Goal: Obtain resource: Obtain resource

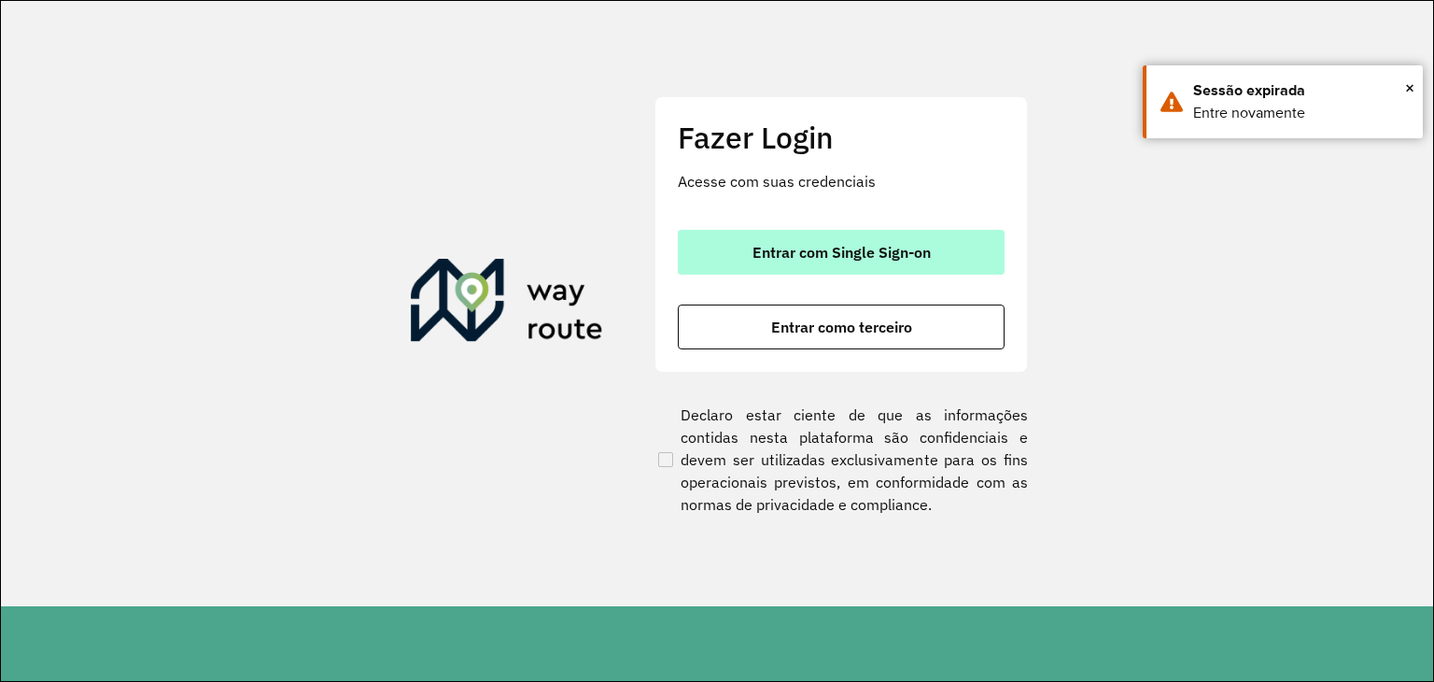
click at [862, 254] on span "Entrar com Single Sign-on" at bounding box center [842, 252] width 178 height 15
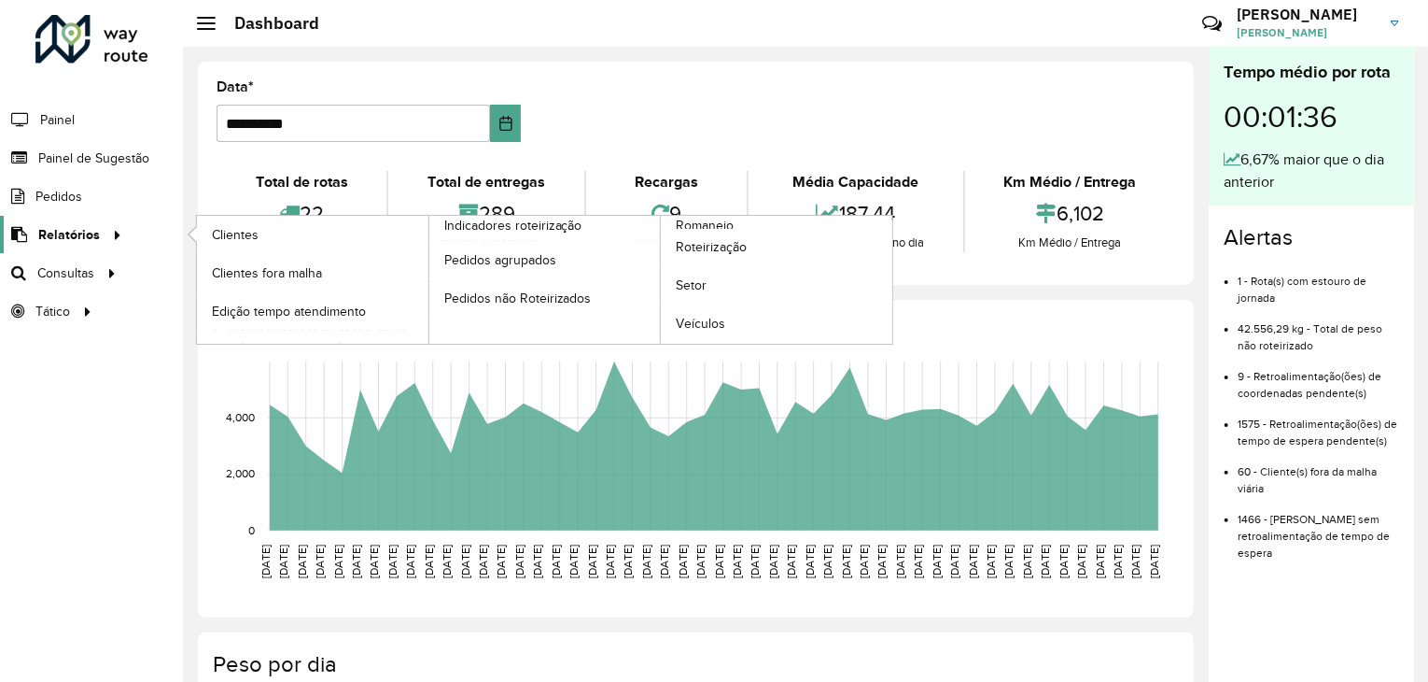
click at [113, 228] on icon at bounding box center [114, 233] width 16 height 28
click at [683, 221] on span "Romaneio" at bounding box center [706, 226] width 61 height 20
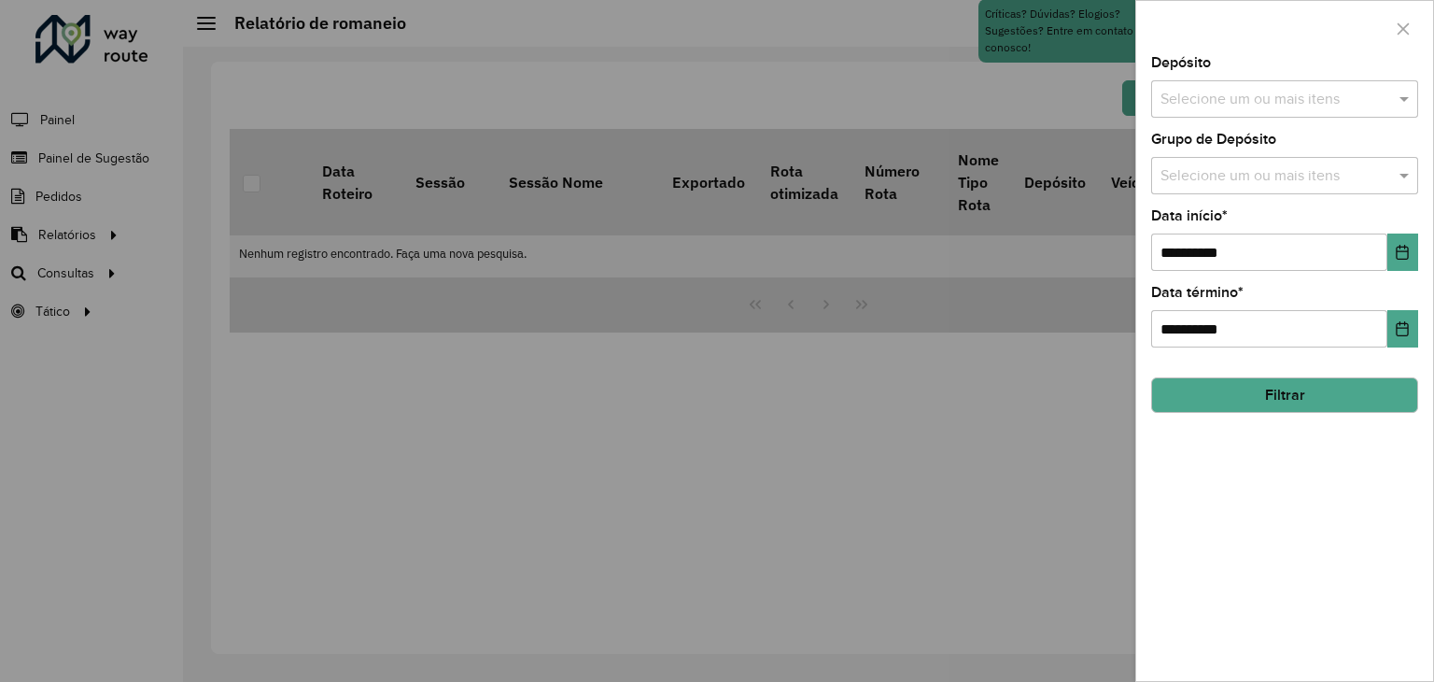
click at [1217, 82] on div "Selecione um ou mais itens" at bounding box center [1284, 98] width 267 height 37
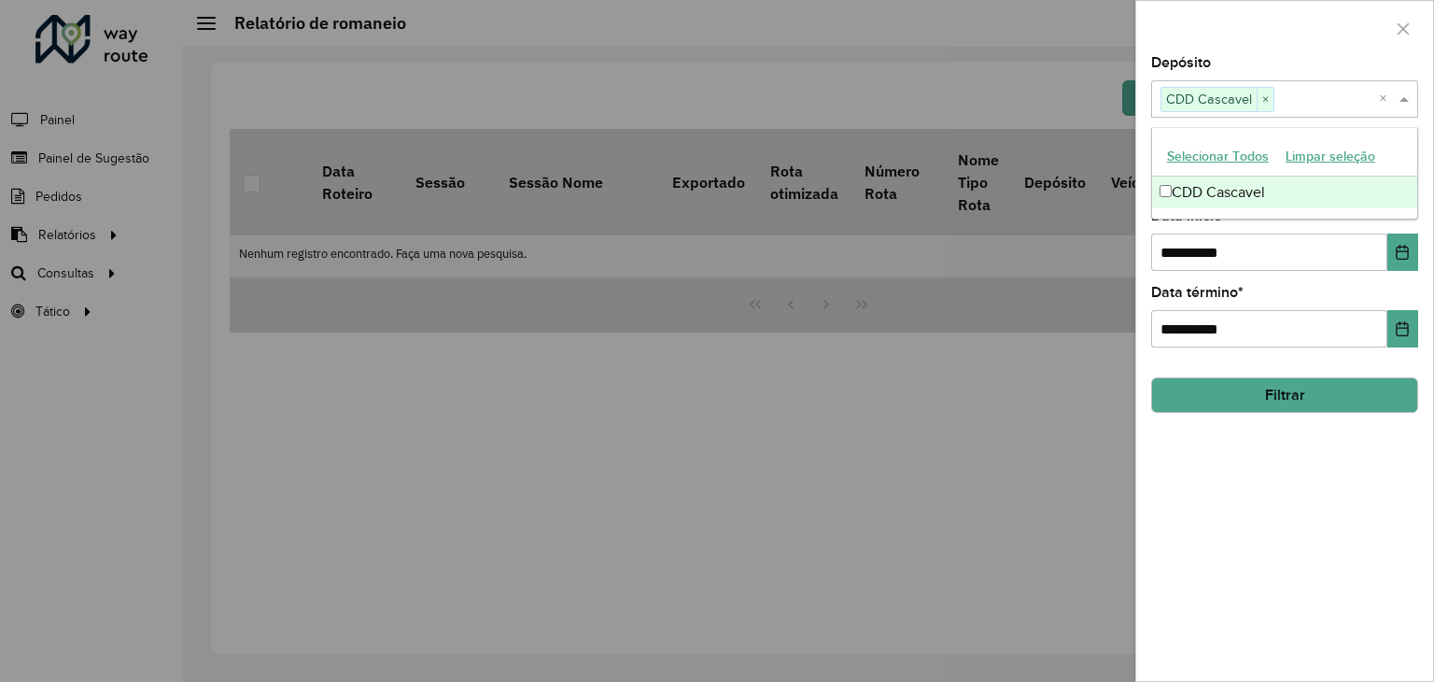
click at [1059, 409] on div at bounding box center [717, 341] width 1434 height 682
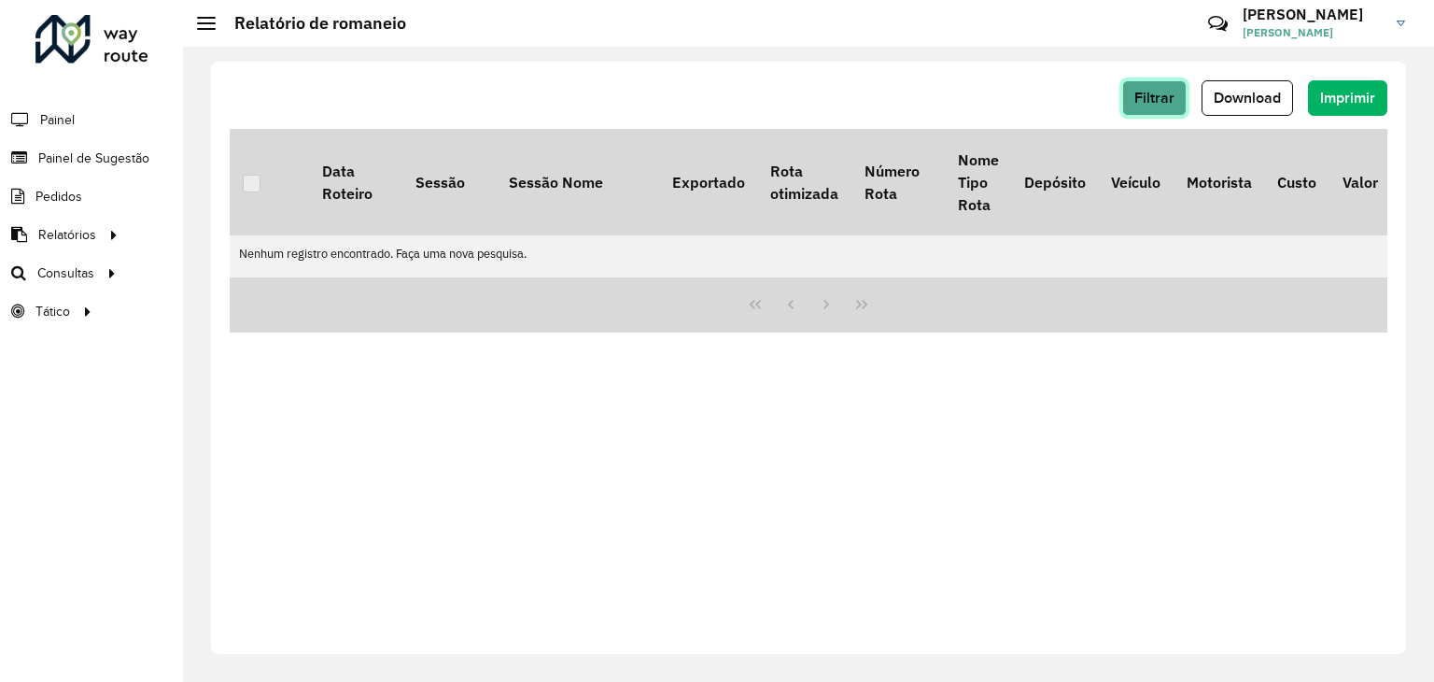
click at [1156, 95] on span "Filtrar" at bounding box center [1154, 98] width 40 height 16
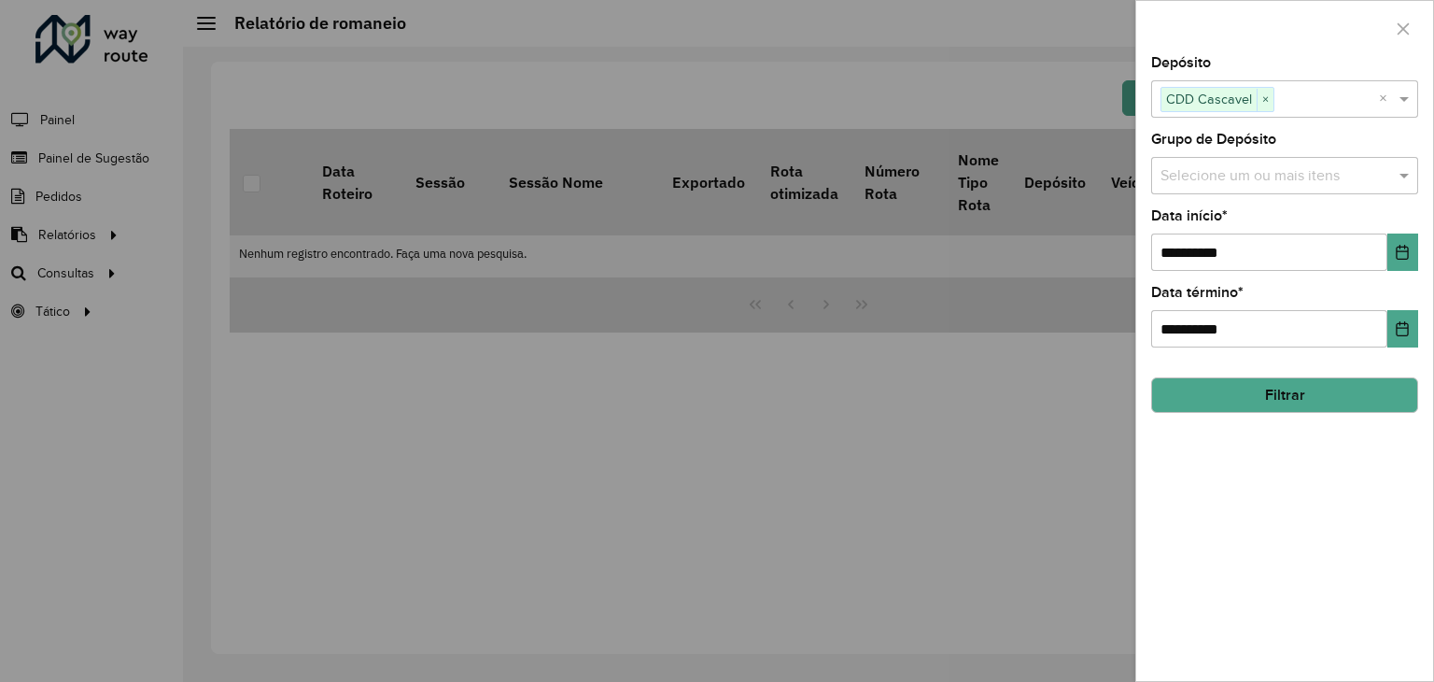
click at [1259, 385] on button "Filtrar" at bounding box center [1284, 394] width 267 height 35
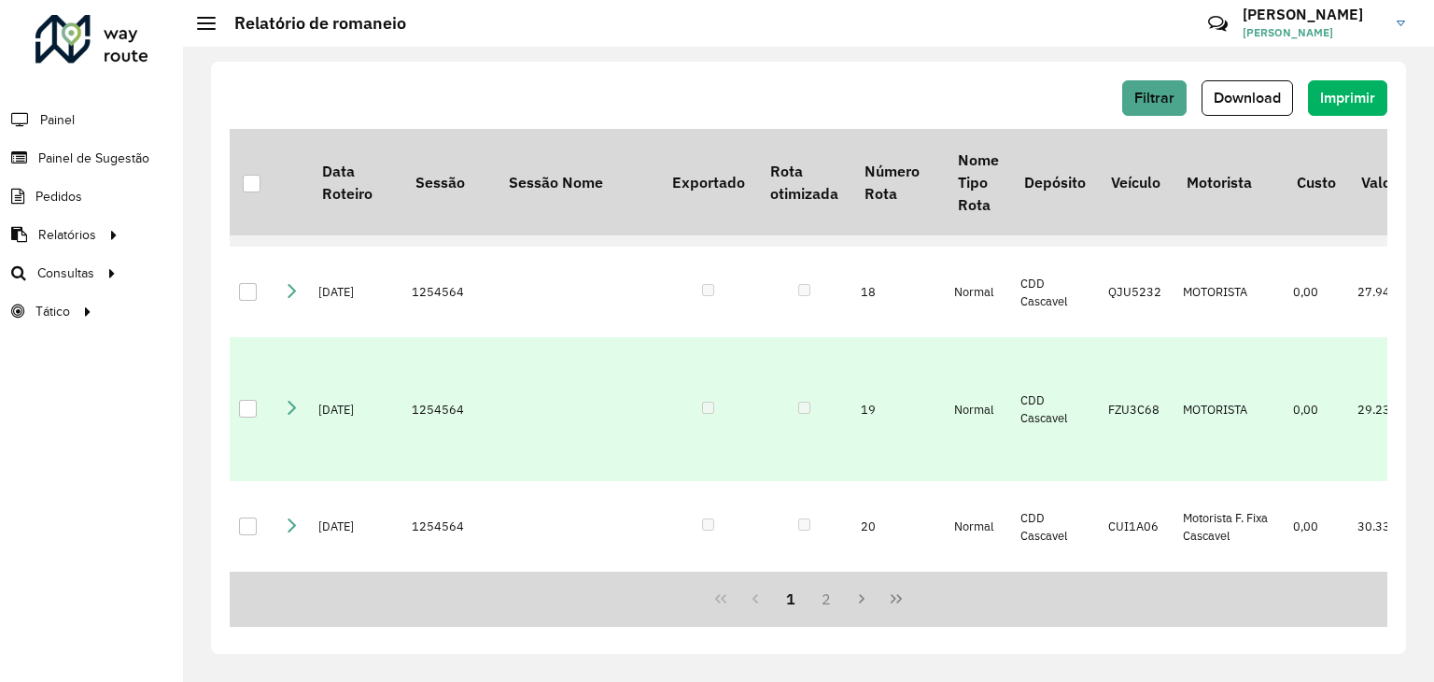
scroll to position [1828, 0]
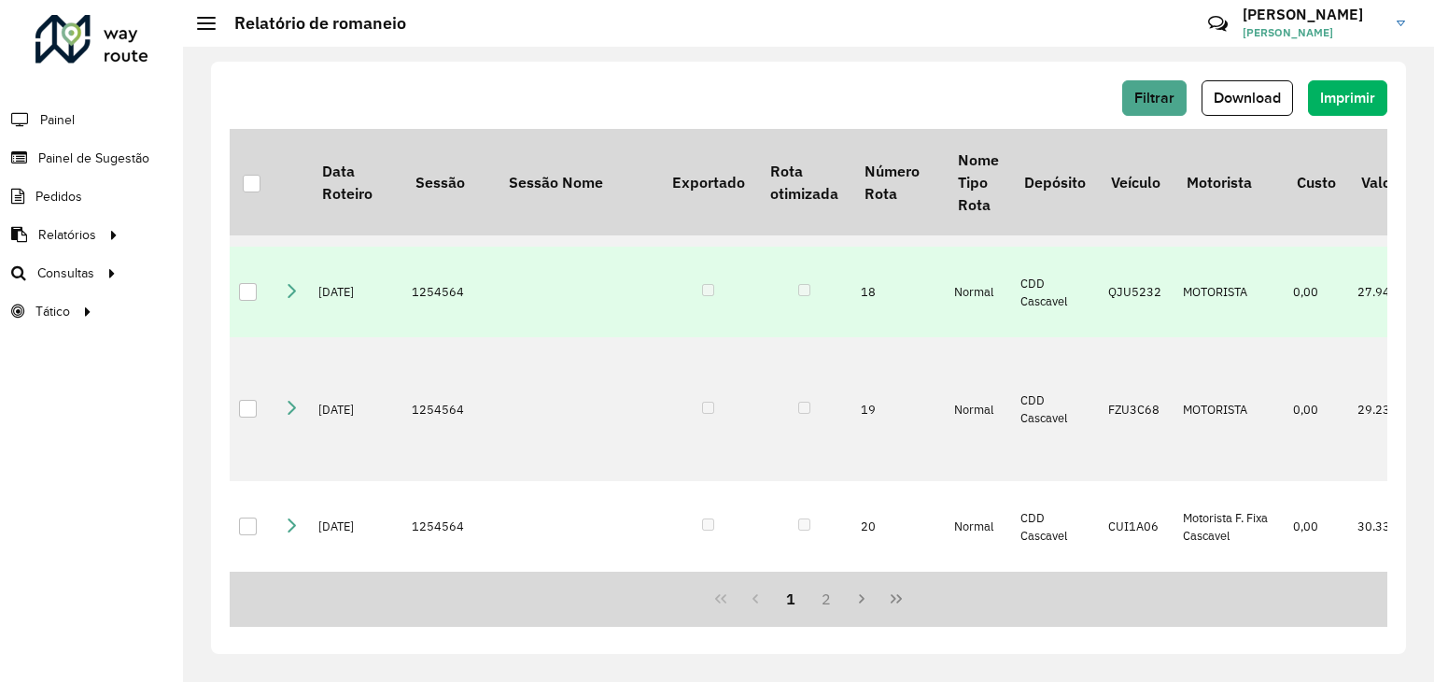
click at [254, 301] on div at bounding box center [248, 292] width 18 height 18
click at [1213, 337] on td "MOTORISTA" at bounding box center [1229, 291] width 110 height 91
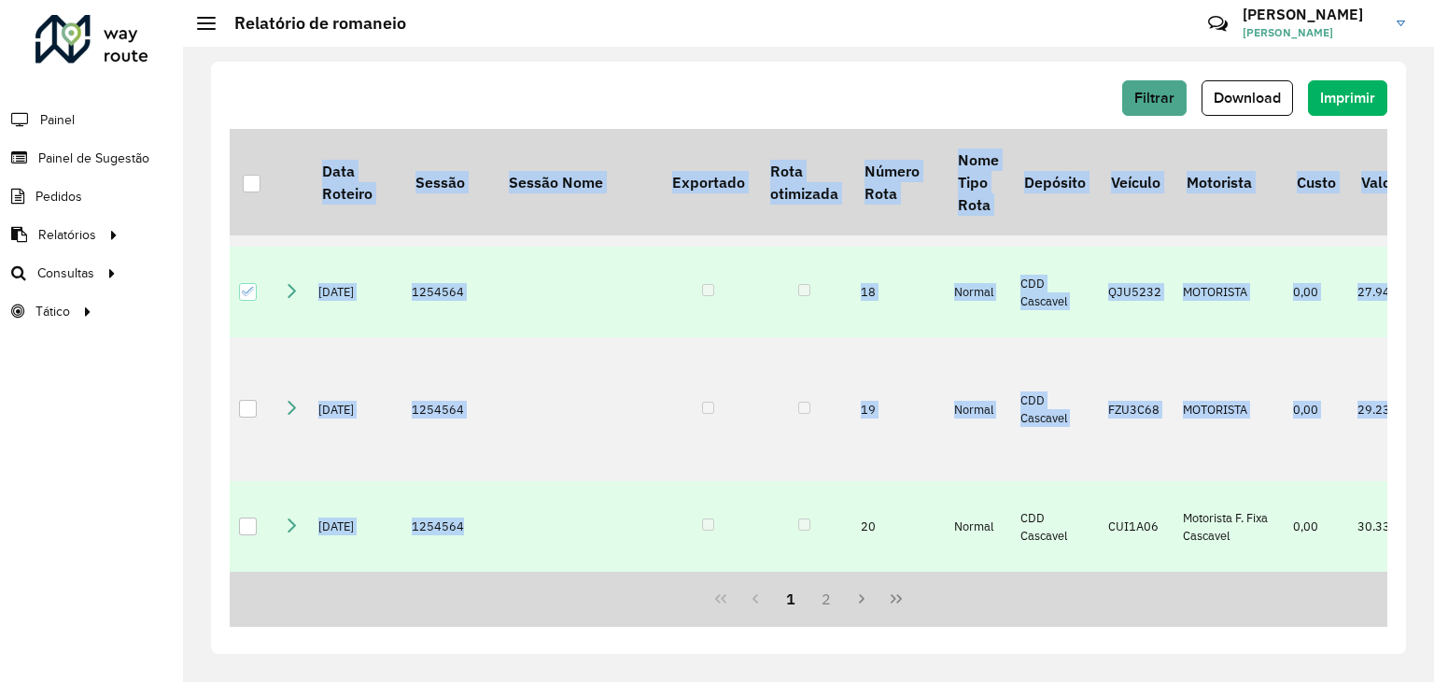
scroll to position [2015, 0]
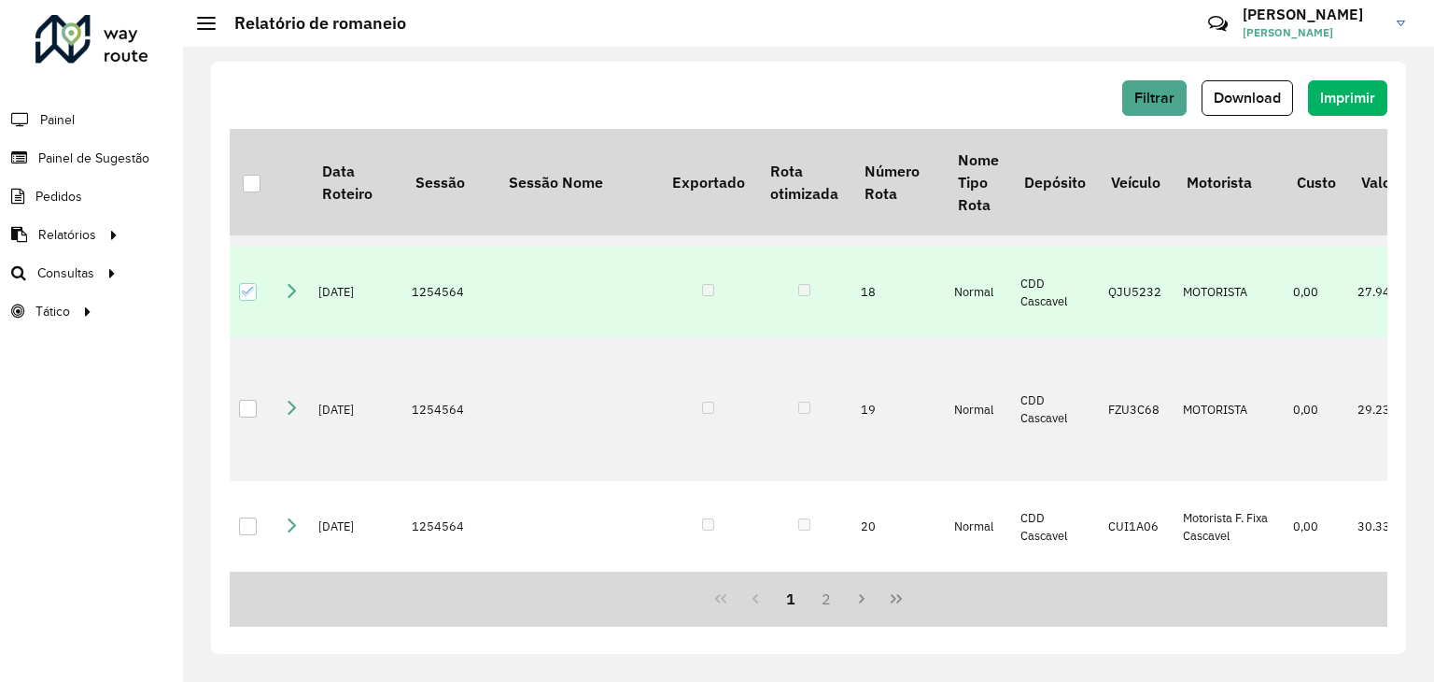
drag, startPoint x: 660, startPoint y: 570, endPoint x: 777, endPoint y: 571, distance: 116.7
click at [777, 571] on div "1 2" at bounding box center [809, 598] width 1158 height 55
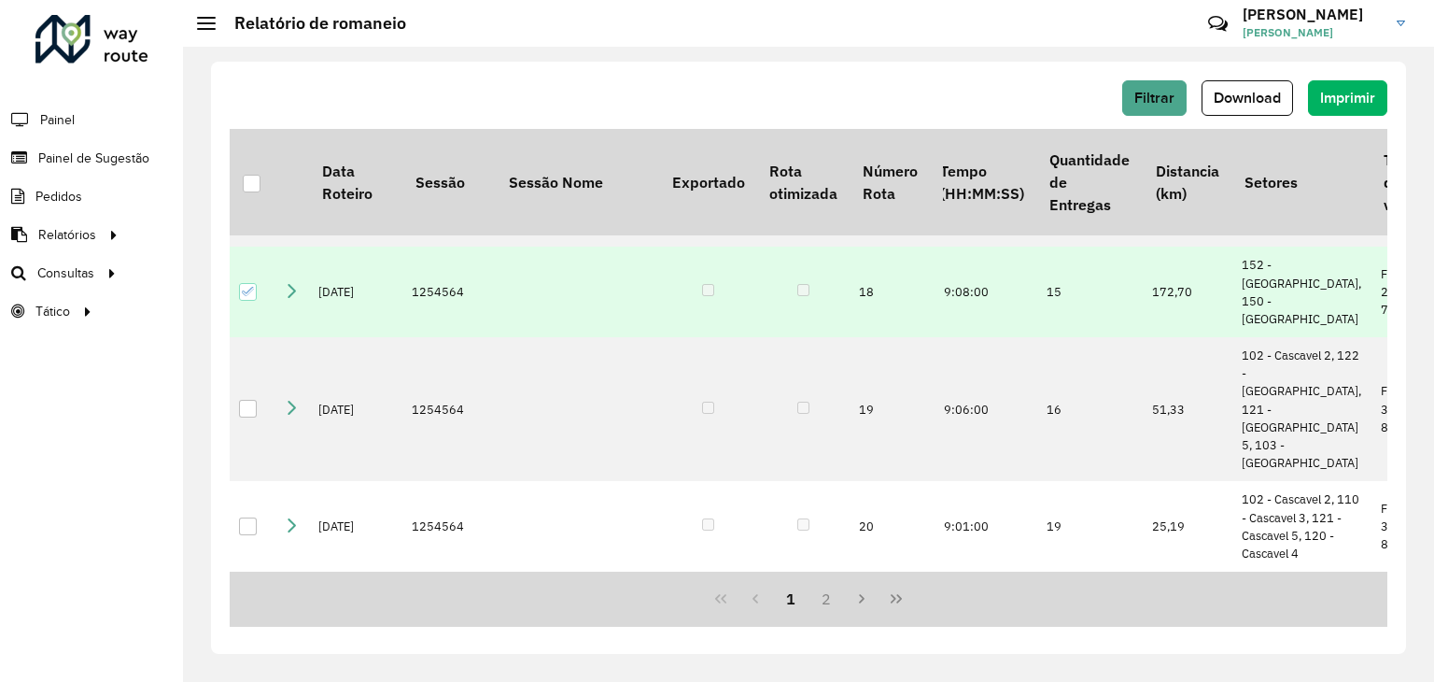
scroll to position [1828, 1712]
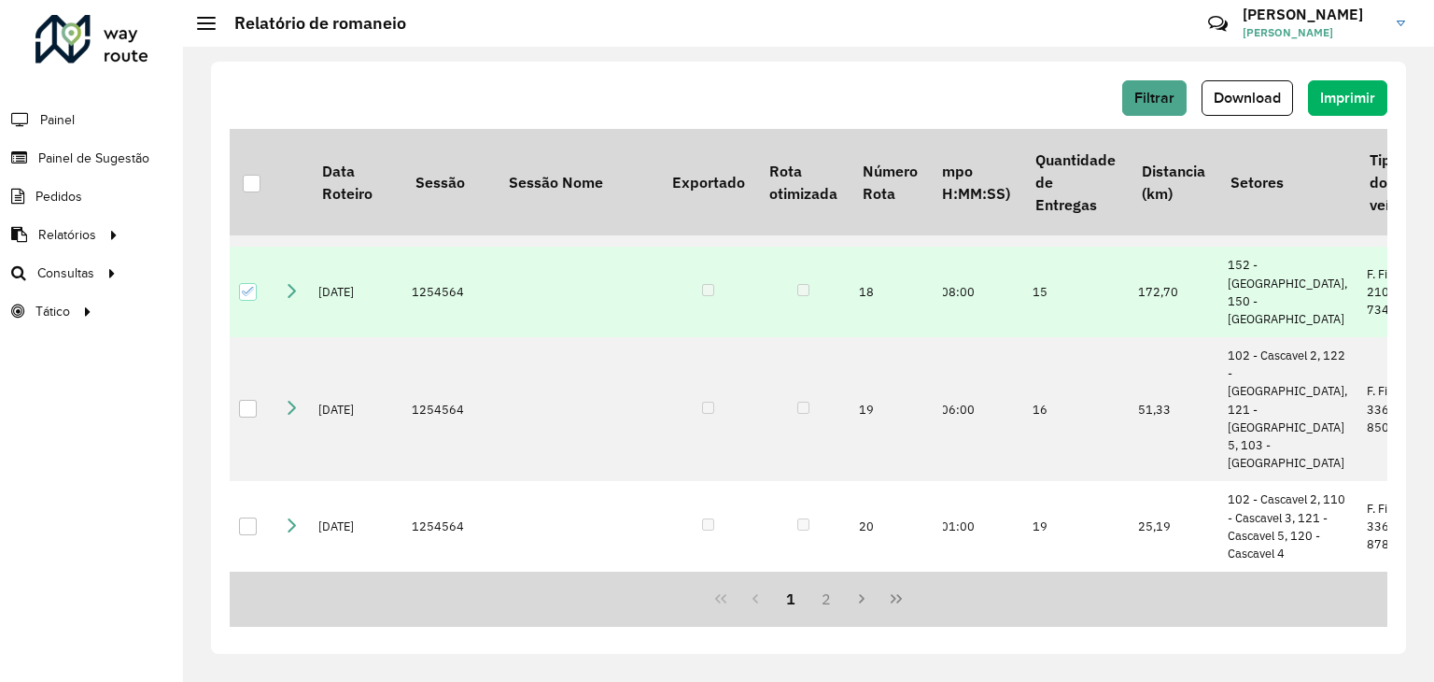
click at [1358, 337] on td "F. Fixa - 210Cx - 7340Kg" at bounding box center [1395, 291] width 74 height 91
click at [250, 298] on icon at bounding box center [248, 291] width 13 height 13
click at [299, 337] on td at bounding box center [291, 291] width 35 height 91
click at [291, 298] on icon at bounding box center [291, 290] width 15 height 15
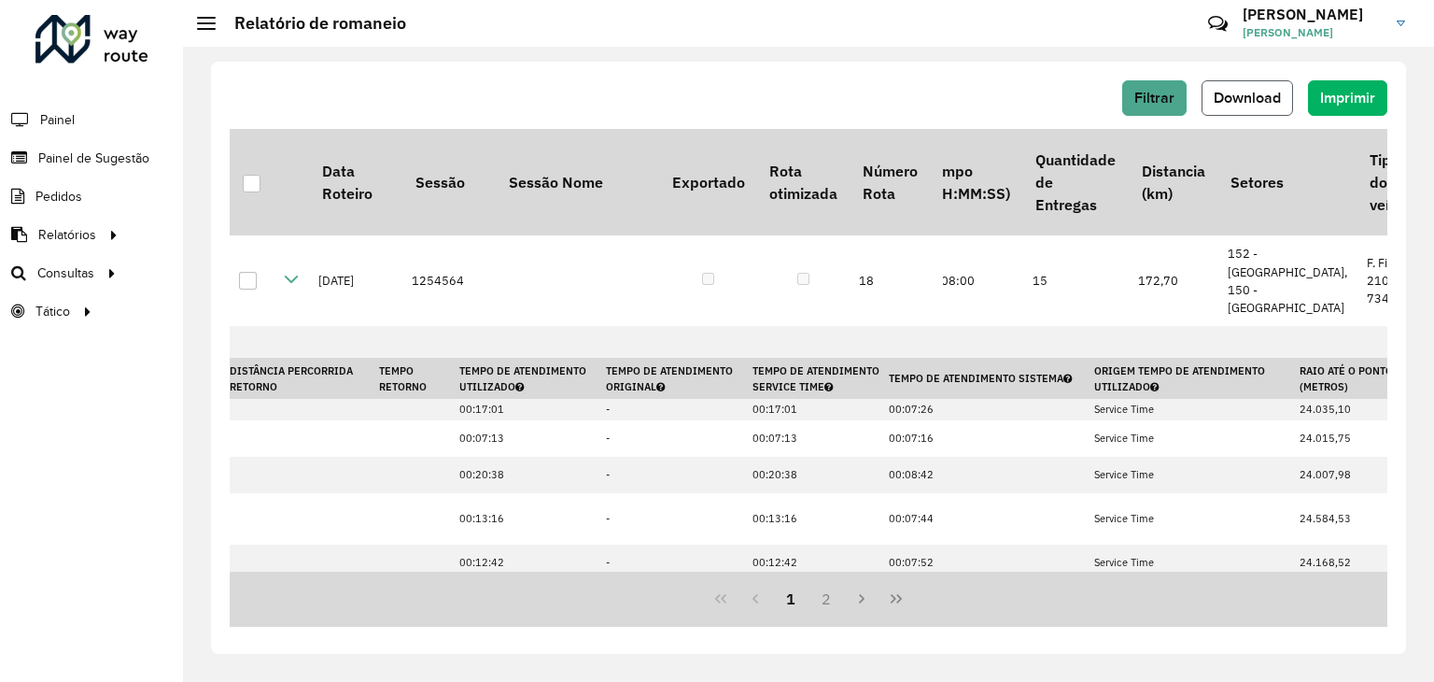
click at [1225, 103] on span "Download" at bounding box center [1247, 98] width 67 height 16
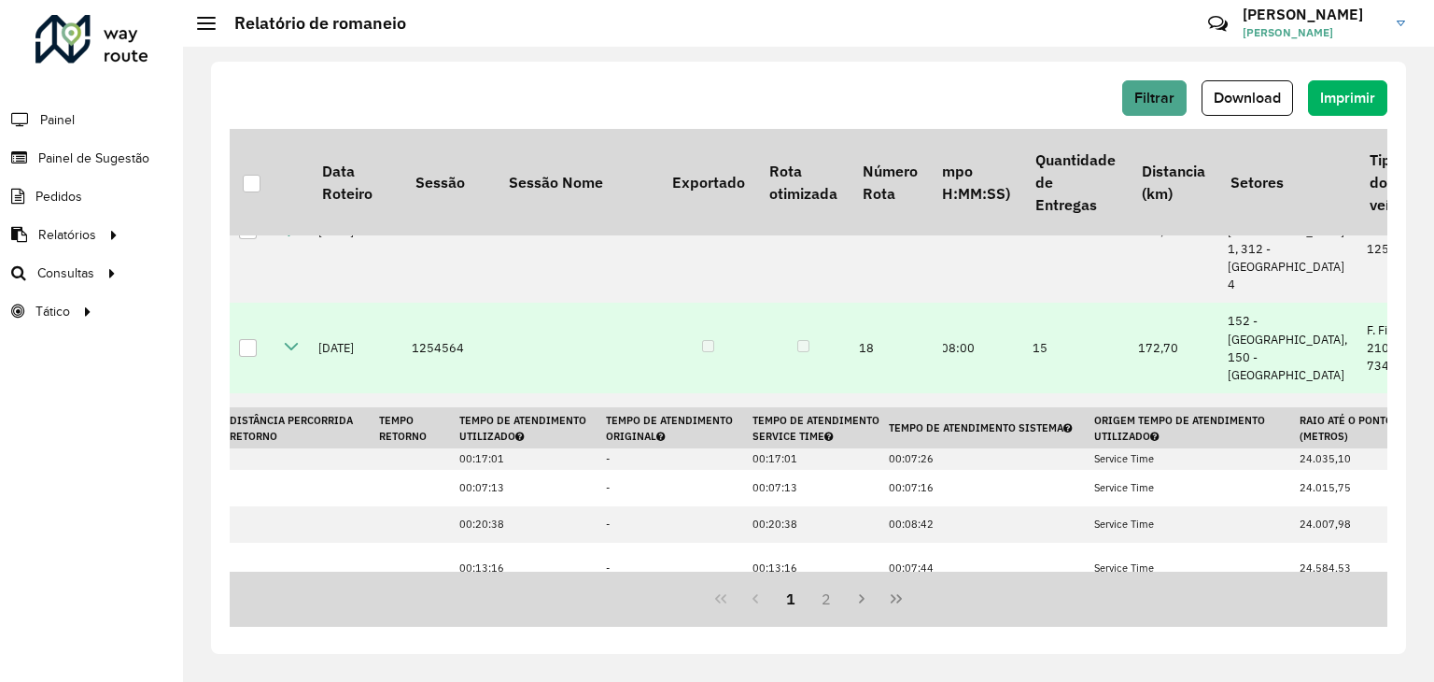
scroll to position [1455, 1712]
